Goal: Task Accomplishment & Management: Complete application form

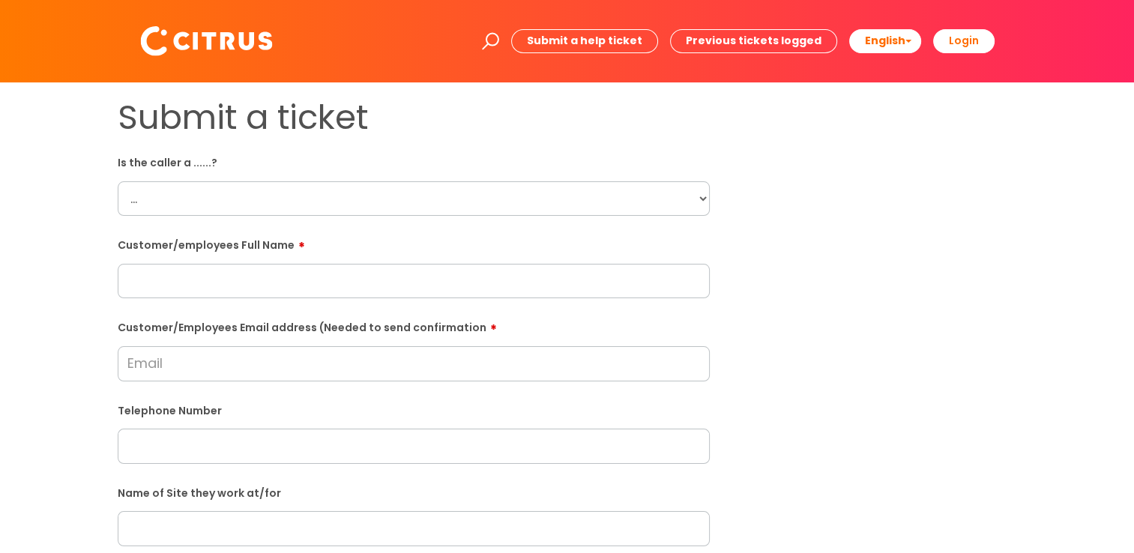
click at [204, 215] on select "... Citrus Customer Citrus Employee [DEMOGRAPHIC_DATA] Supplier" at bounding box center [414, 198] width 592 height 34
select select "Citrus Employee"
click at [118, 181] on select "... Citrus Customer Citrus Employee [DEMOGRAPHIC_DATA] Supplier" at bounding box center [414, 198] width 592 height 34
click at [180, 274] on input "text" at bounding box center [414, 281] width 592 height 34
drag, startPoint x: 270, startPoint y: 292, endPoint x: 17, endPoint y: 306, distance: 252.9
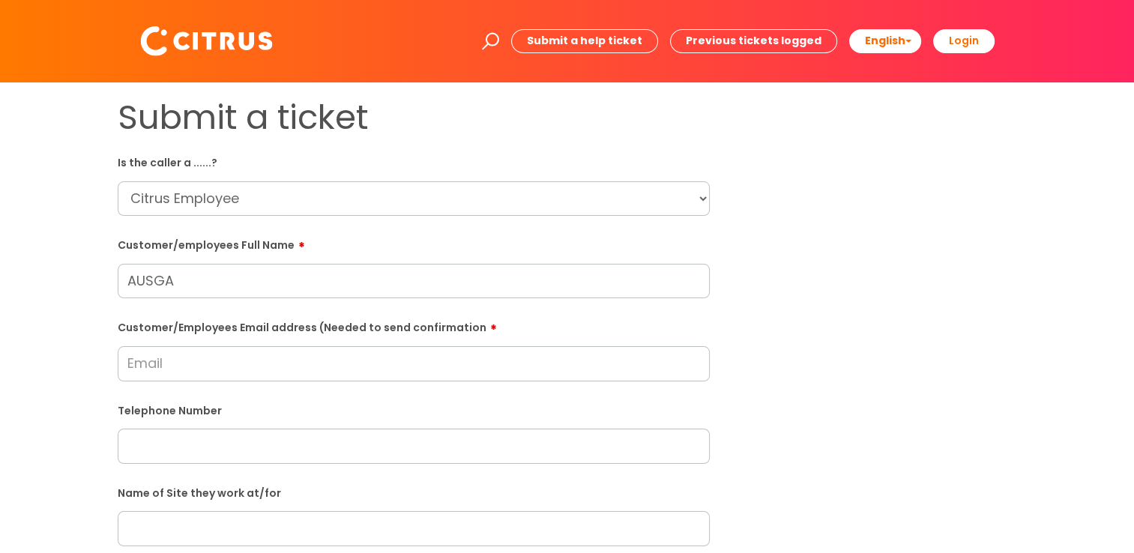
click at [17, 306] on div "Submit a ticket Is the caller a ......? ... Citrus Customer Citrus Employee [DE…" at bounding box center [567, 528] width 1104 height 863
paste input "[PERSON_NAME]"
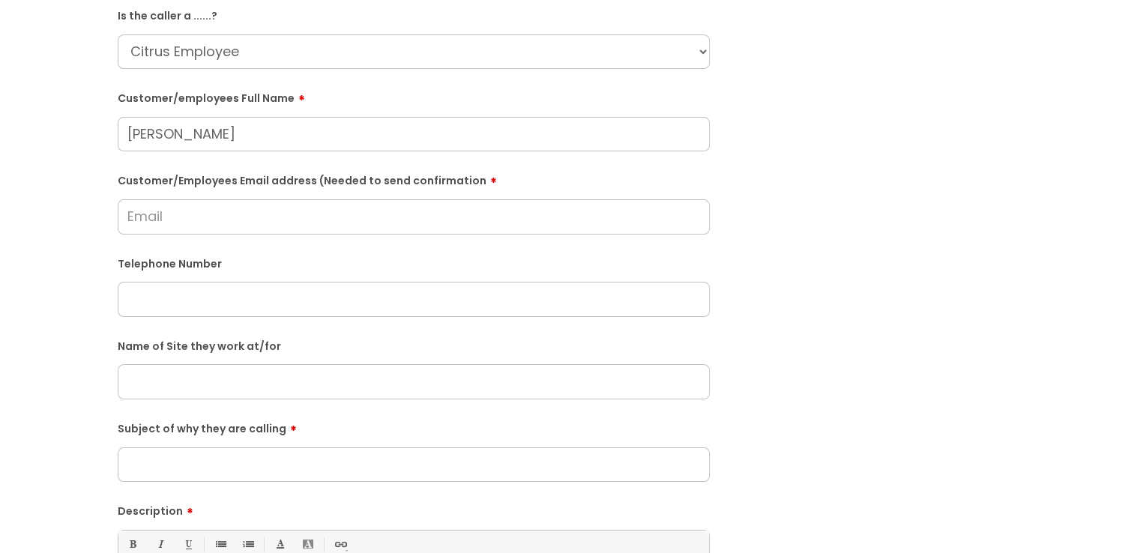
scroll to position [152, 0]
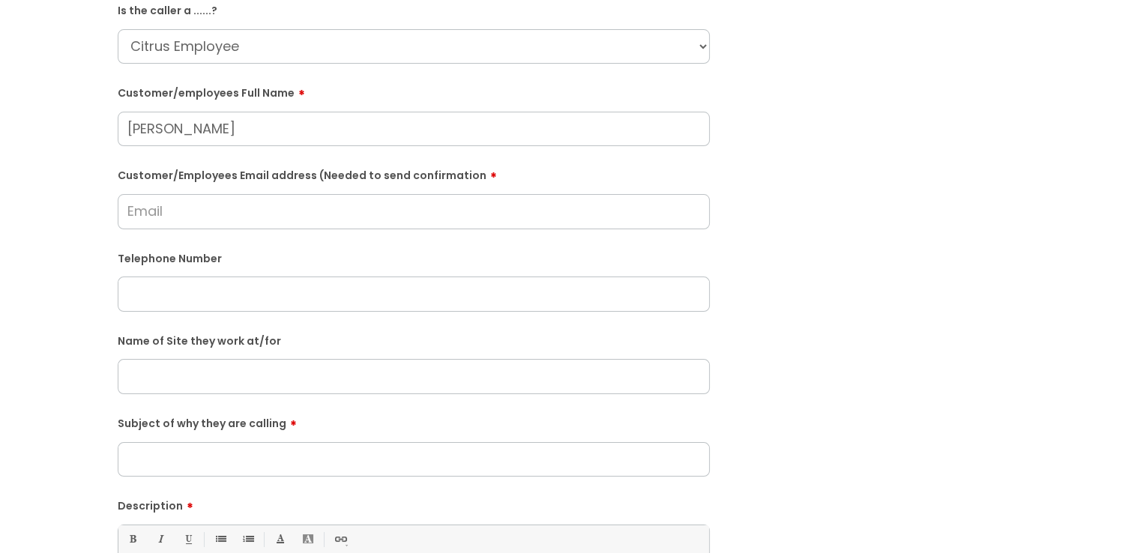
type input "[PERSON_NAME]"
click at [211, 386] on input "text" at bounding box center [414, 376] width 592 height 34
type input "t"
type input "R"
type input "The"
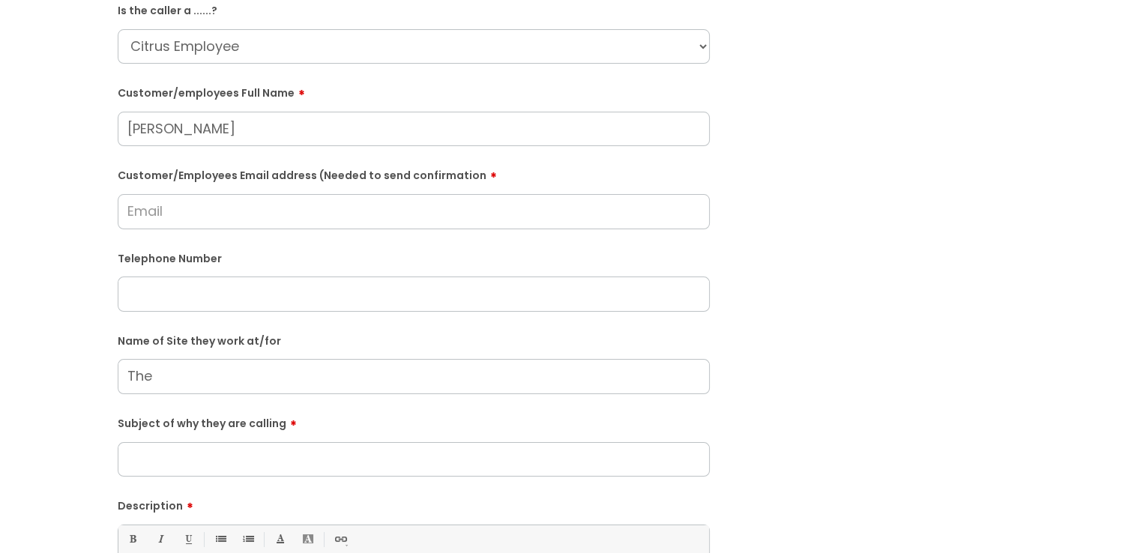
click at [230, 211] on input "Customer/Employees Email address (Needed to send confirmation" at bounding box center [414, 211] width 592 height 34
type input "[EMAIL_ADDRESS][DOMAIN_NAME]"
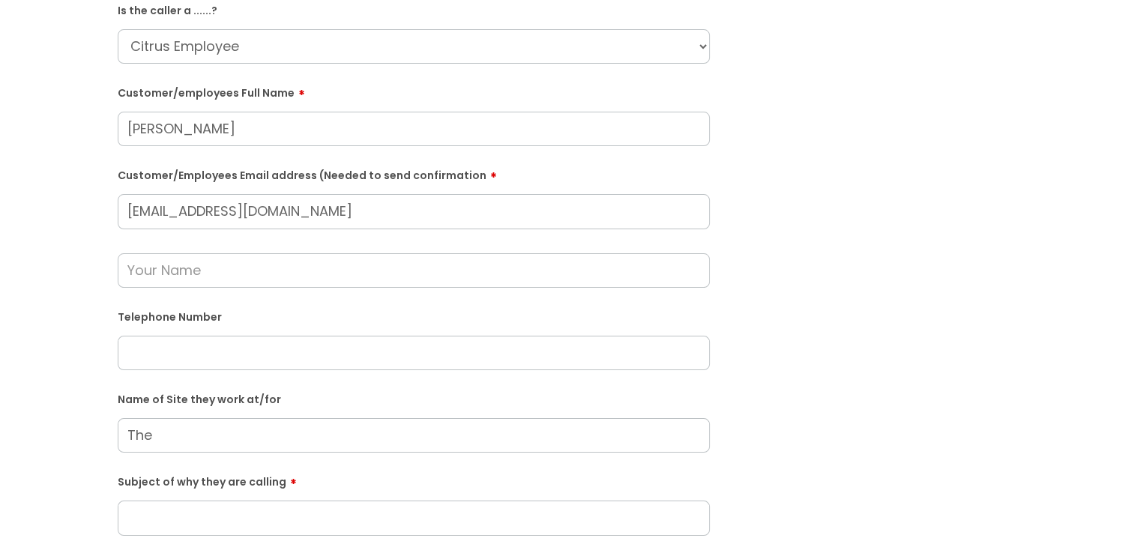
click at [284, 368] on input "text" at bounding box center [414, 353] width 592 height 34
paste input "07474356776"
type input "07474356776"
click at [228, 445] on input "The" at bounding box center [414, 435] width 592 height 34
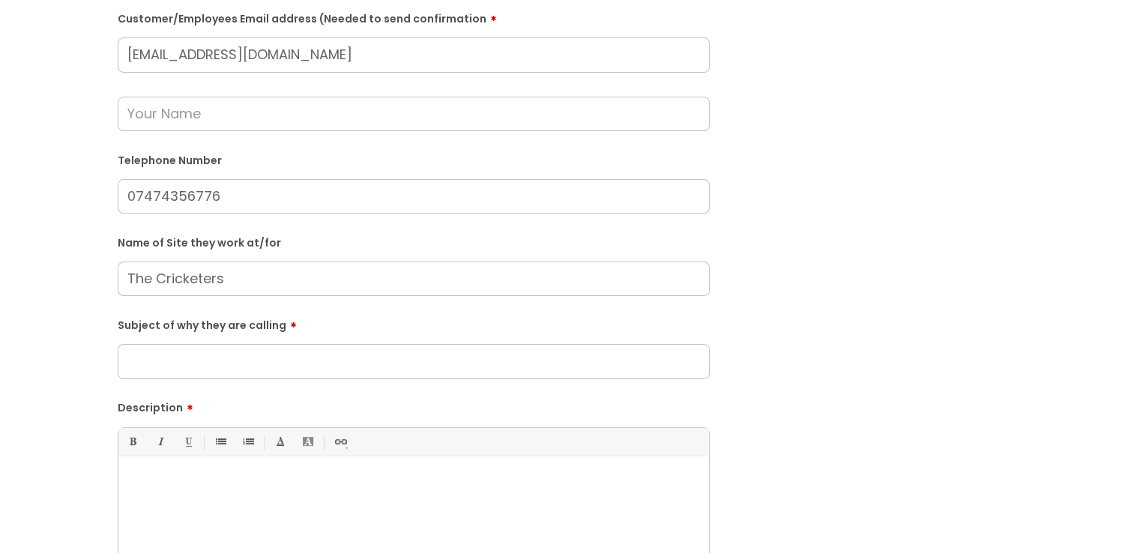
scroll to position [309, 0]
type input "The Cricketers"
click at [190, 368] on input "Subject of why they are calling" at bounding box center [414, 361] width 592 height 34
type input "Clock in"
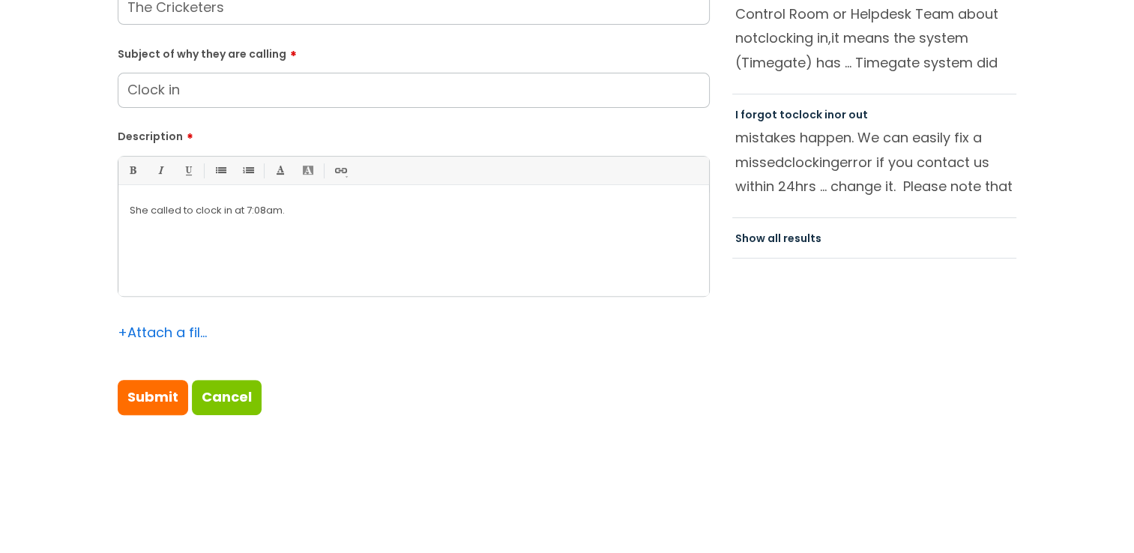
scroll to position [586, 0]
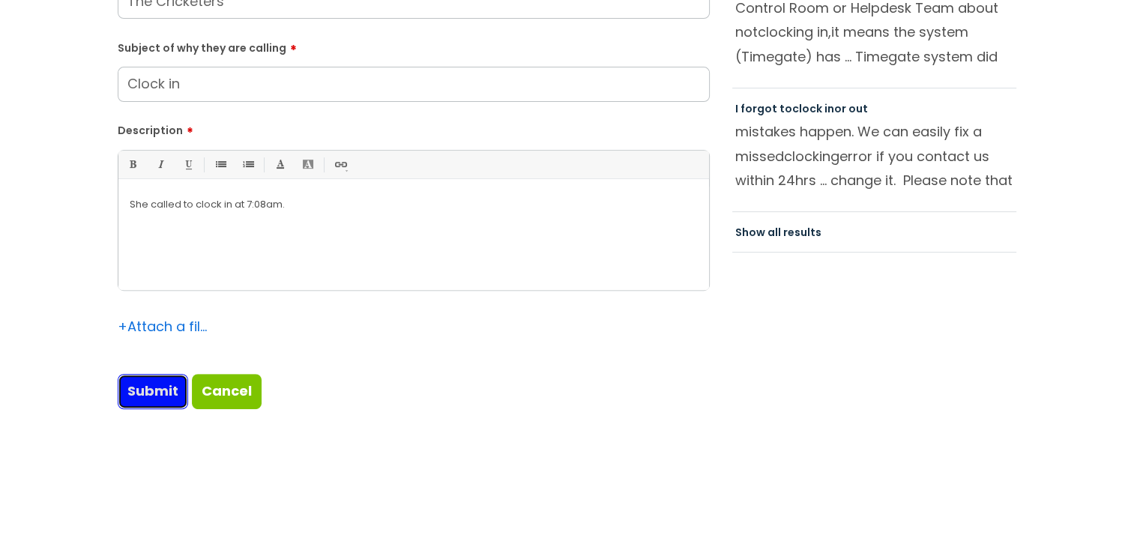
click at [147, 388] on input "Submit" at bounding box center [153, 391] width 70 height 34
type input "Please Wait..."
